Goal: Navigation & Orientation: Find specific page/section

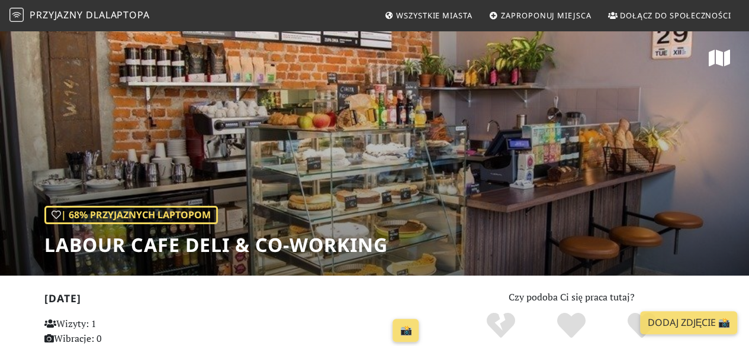
click at [125, 12] on font "laptopa" at bounding box center [127, 14] width 44 height 13
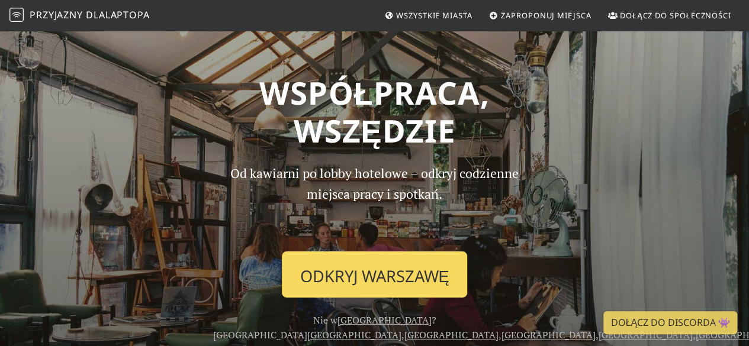
click at [367, 271] on font "Odkryj Warszawę" at bounding box center [374, 276] width 149 height 22
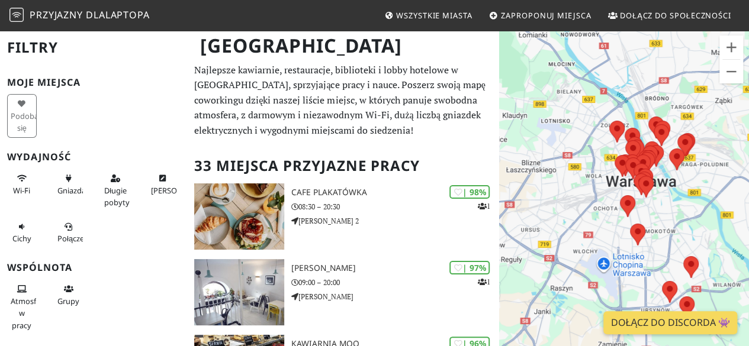
click at [674, 325] on font "Dołącz do Discorda 👾" at bounding box center [671, 322] width 120 height 13
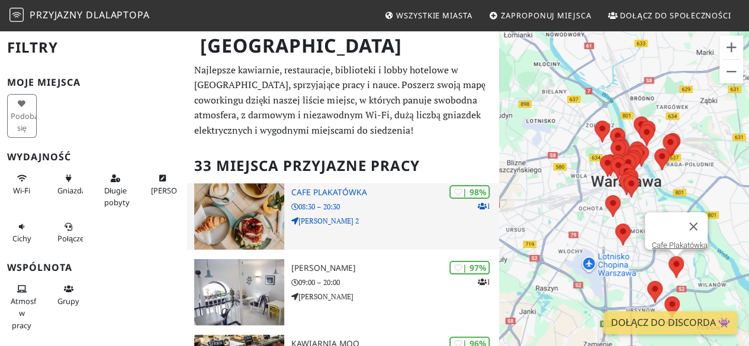
click at [327, 189] on font "Cafe Plakatówka" at bounding box center [329, 192] width 76 height 11
